Goal: Information Seeking & Learning: Learn about a topic

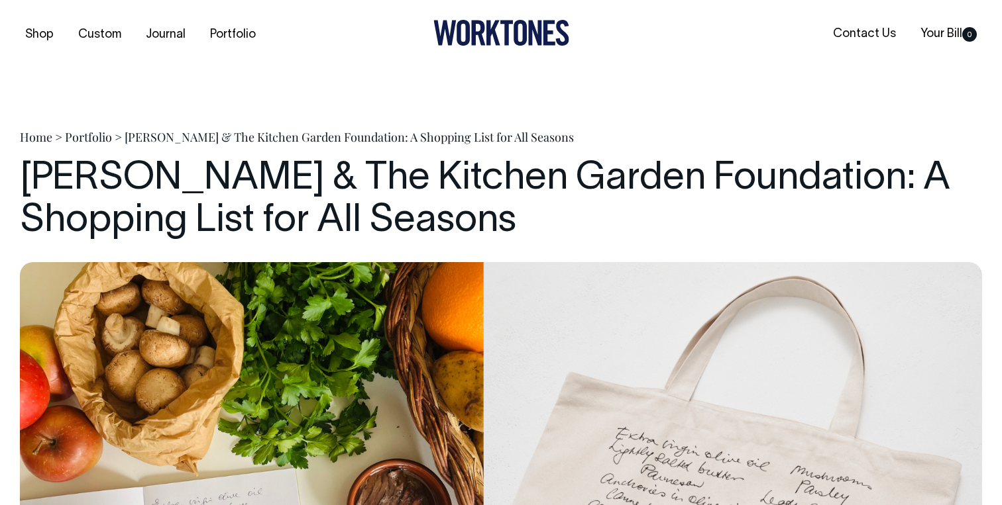
click at [384, 172] on h1 "[PERSON_NAME] & The Kitchen Garden Foundation: A Shopping List for All Seasons" at bounding box center [501, 200] width 962 height 85
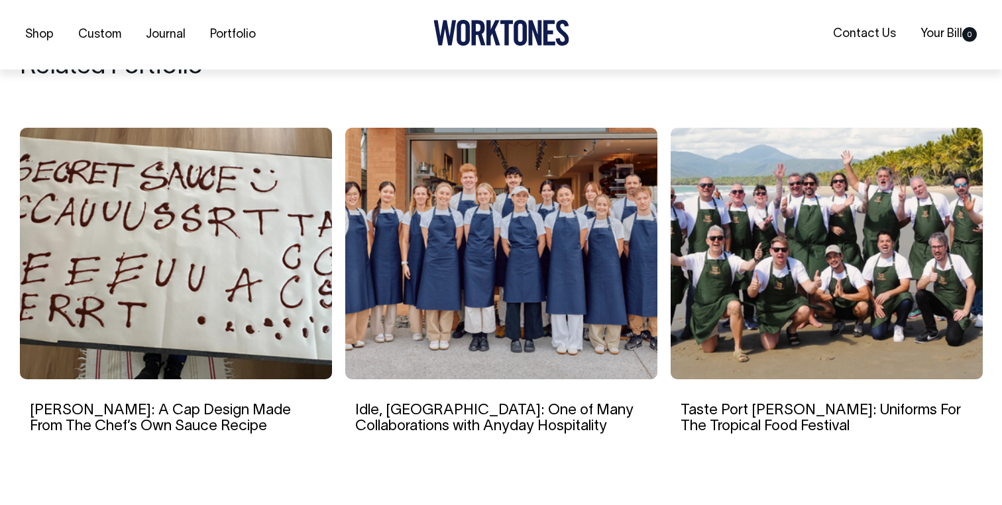
scroll to position [4437, 0]
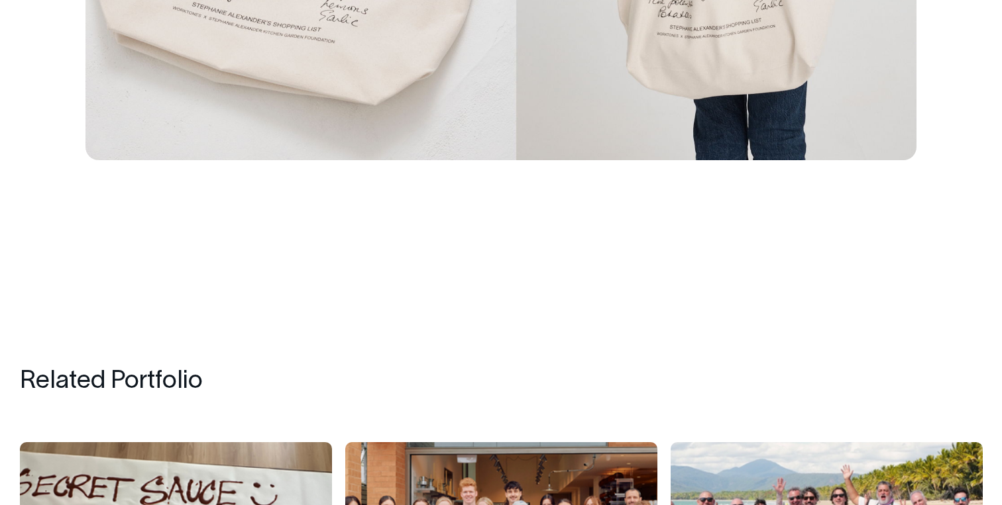
scroll to position [4122, 0]
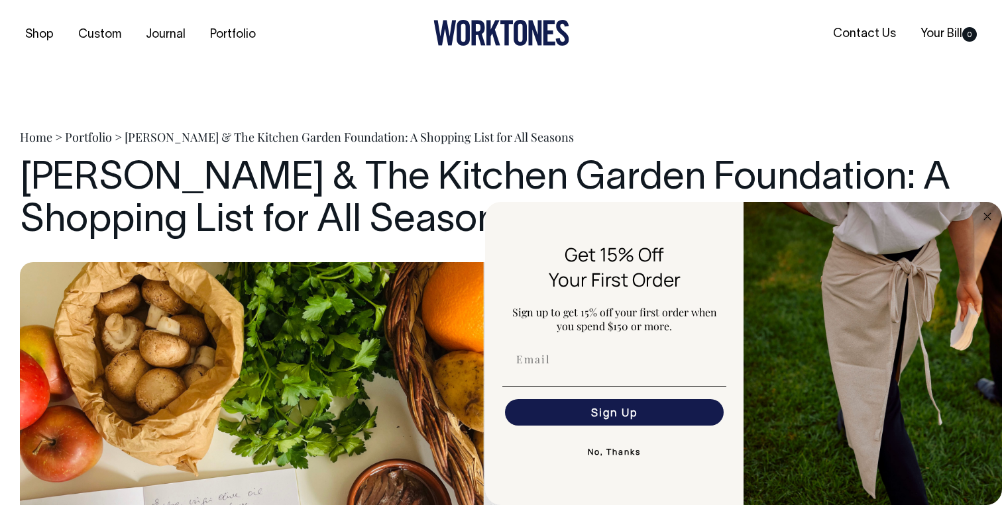
click at [978, 219] on img "FLYOUT Form" at bounding box center [872, 353] width 258 height 303
click at [981, 219] on circle "Close dialog" at bounding box center [987, 216] width 15 height 15
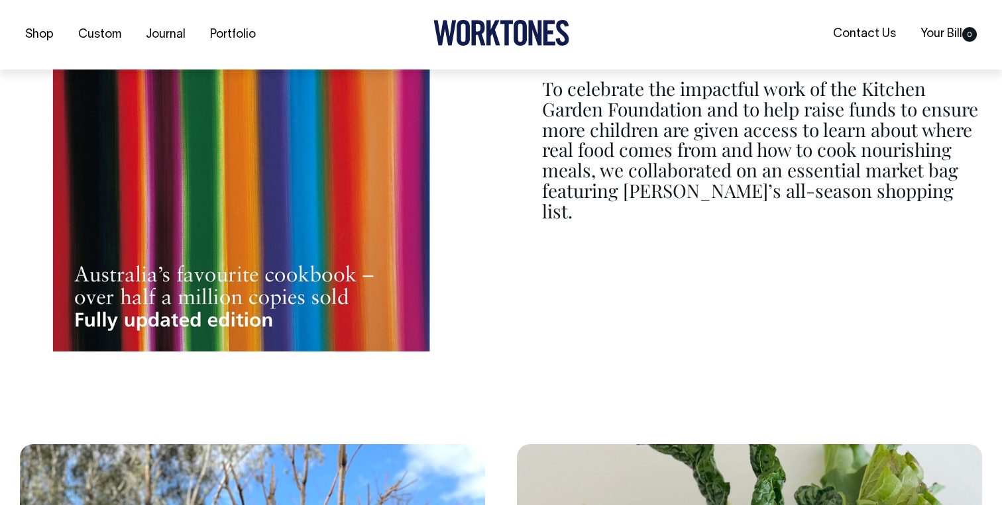
scroll to position [1668, 0]
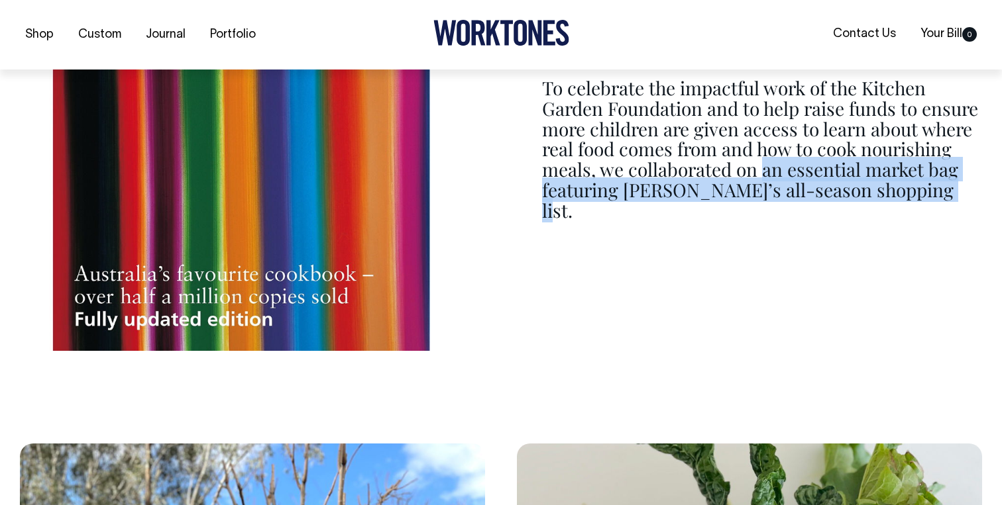
drag, startPoint x: 764, startPoint y: 178, endPoint x: 981, endPoint y: 236, distance: 224.3
click at [981, 236] on div "Her charity teaches the next generation of children how to grow, harvest, prepa…" at bounding box center [501, 99] width 962 height 503
copy p "an essential market bag featuring Stephanie’s all-season shopping list."
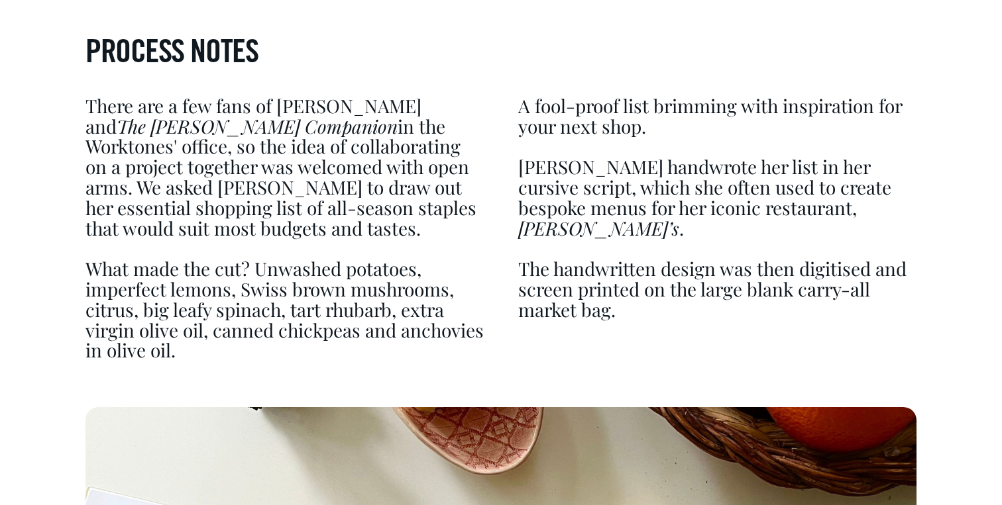
scroll to position [2712, 0]
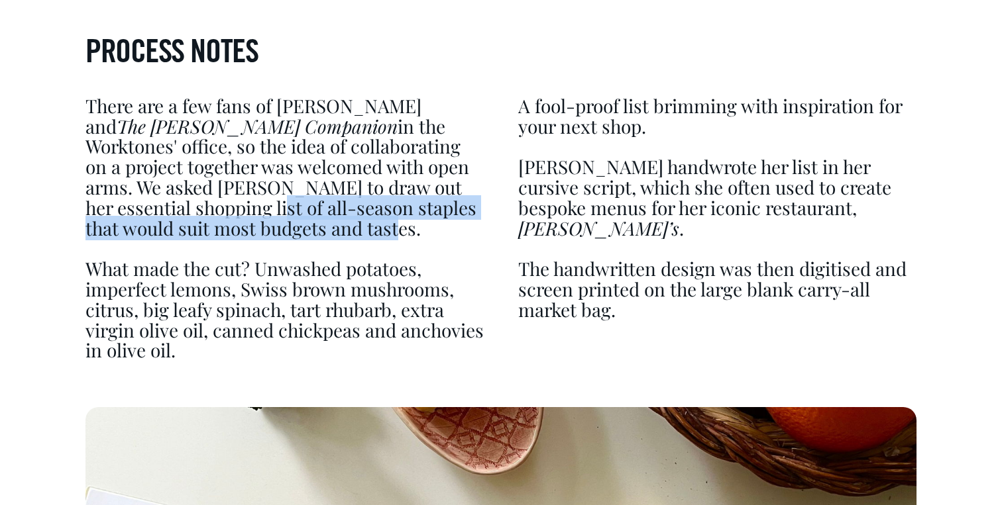
drag, startPoint x: 117, startPoint y: 213, endPoint x: 254, endPoint y: 229, distance: 138.6
click at [254, 229] on p "There are a few fans of Stephanie and The Cook's Companion in the Worktones' of…" at bounding box center [284, 167] width 398 height 143
copy p "of all-season staples that would suit most budgets and tastes."
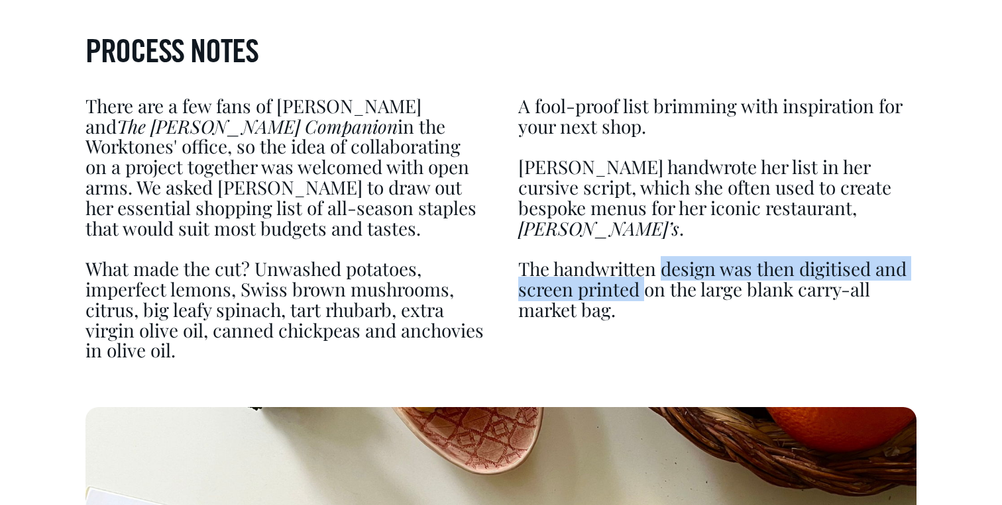
drag, startPoint x: 664, startPoint y: 250, endPoint x: 646, endPoint y: 276, distance: 31.4
click at [646, 276] on p "The handwritten design was then digitised and screen printed on the large blank…" at bounding box center [717, 289] width 398 height 61
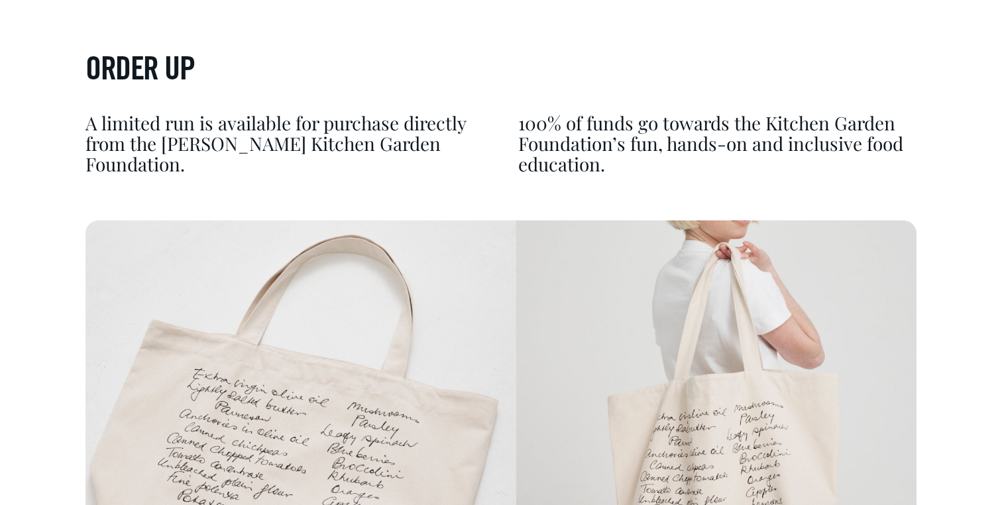
click at [567, 156] on p "100% of funds go towards the Kitchen Garden Foundation’s fun, hands-on and incl…" at bounding box center [717, 143] width 398 height 61
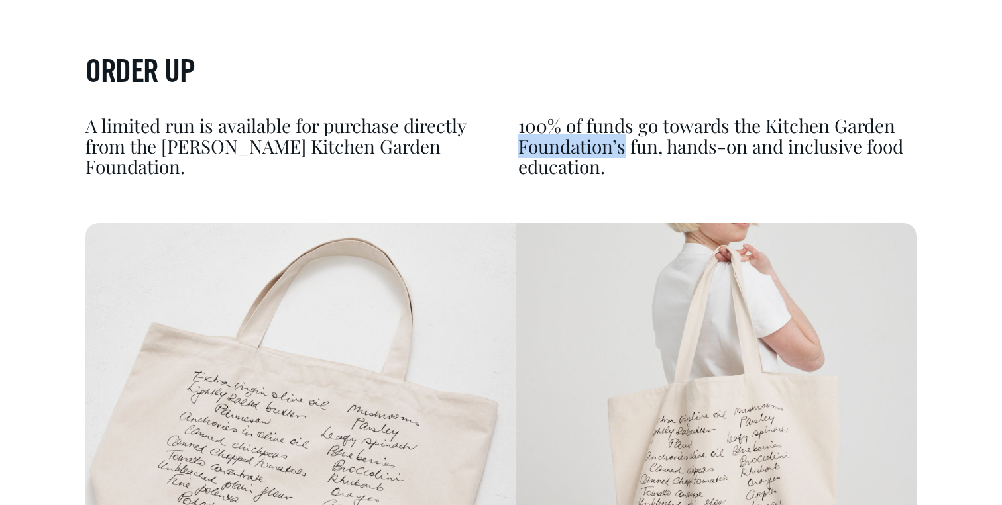
click at [567, 156] on p "100% of funds go towards the Kitchen Garden Foundation’s fun, hands-on and incl…" at bounding box center [717, 146] width 398 height 61
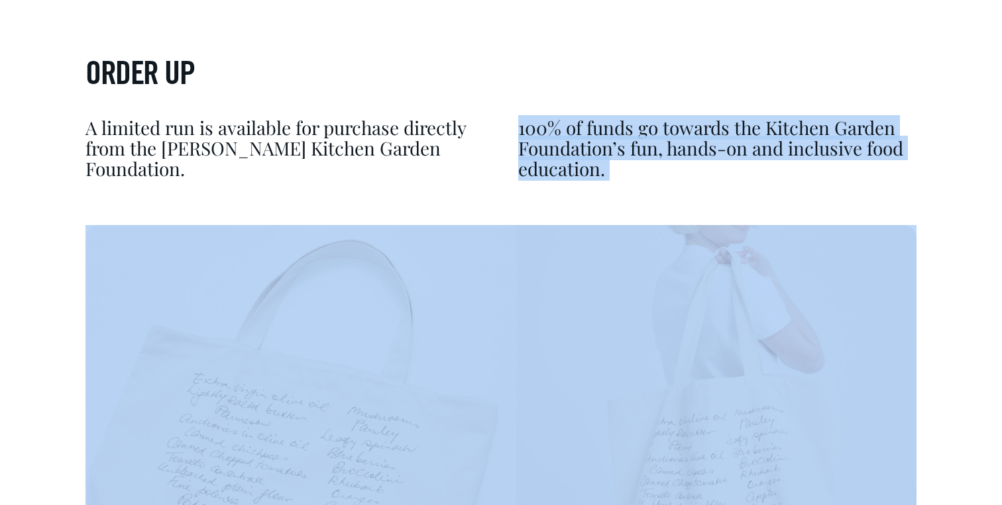
click at [567, 156] on p "100% of funds go towards the Kitchen Garden Foundation’s fun, hands-on and incl…" at bounding box center [717, 148] width 398 height 61
copy div "100% of funds go towards the Kitchen Garden Foundation’s fun, hands-on and incl…"
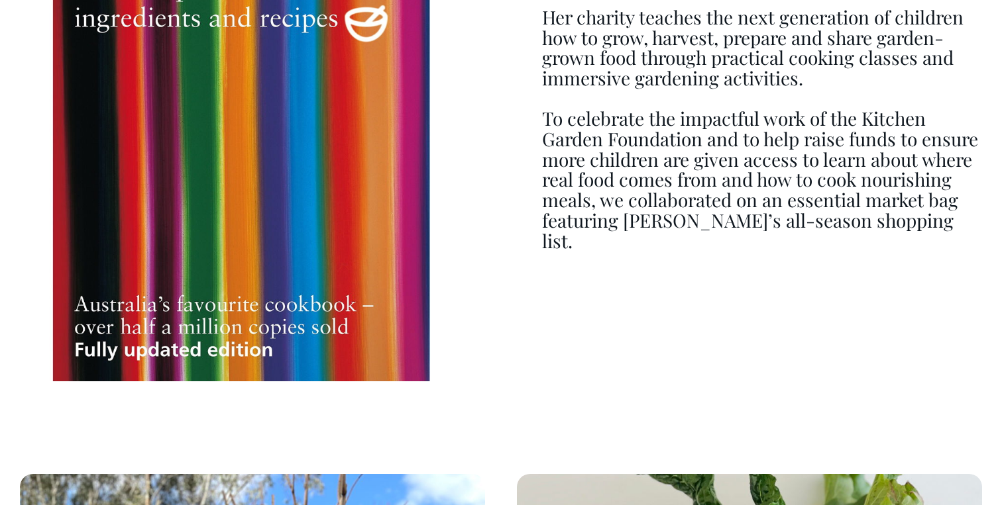
scroll to position [1637, 0]
